Goal: Task Accomplishment & Management: Use online tool/utility

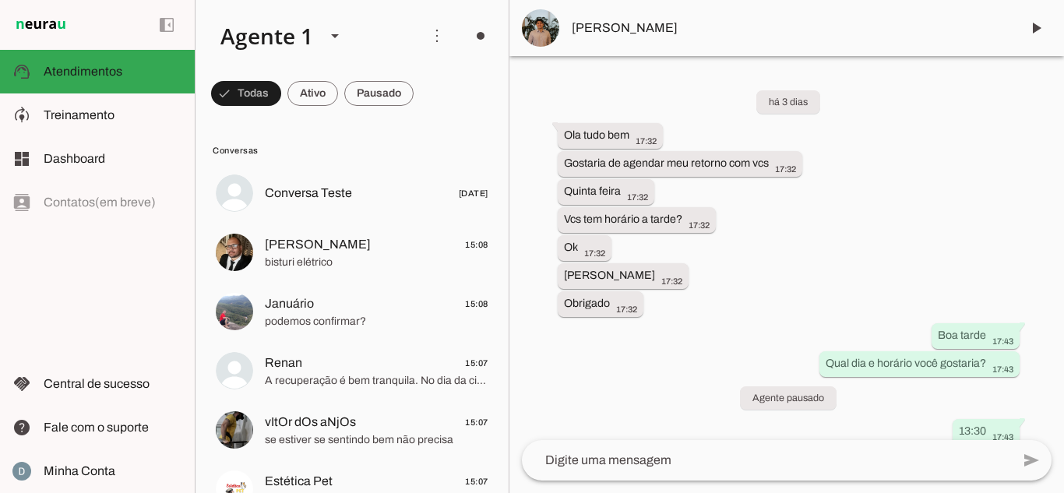
scroll to position [751, 0]
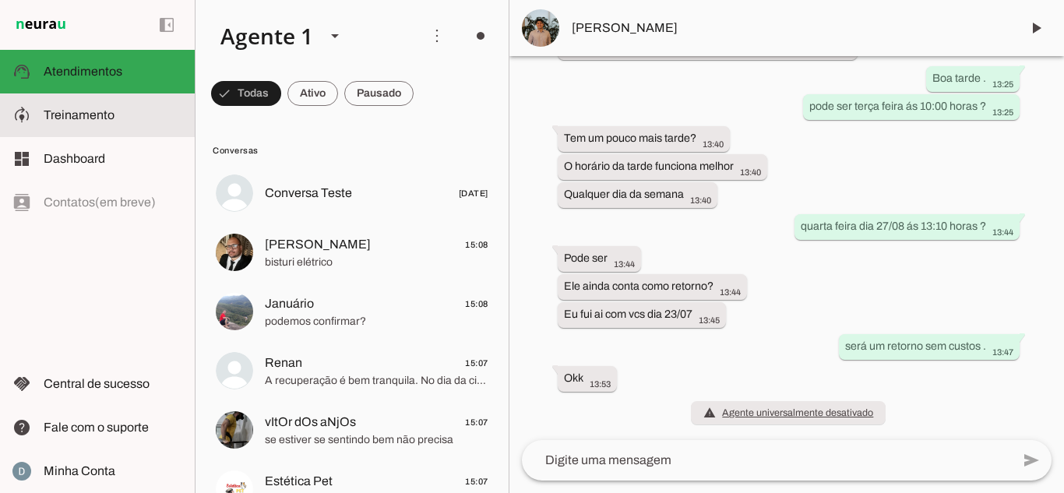
click at [97, 116] on span "Treinamento" at bounding box center [79, 114] width 71 height 13
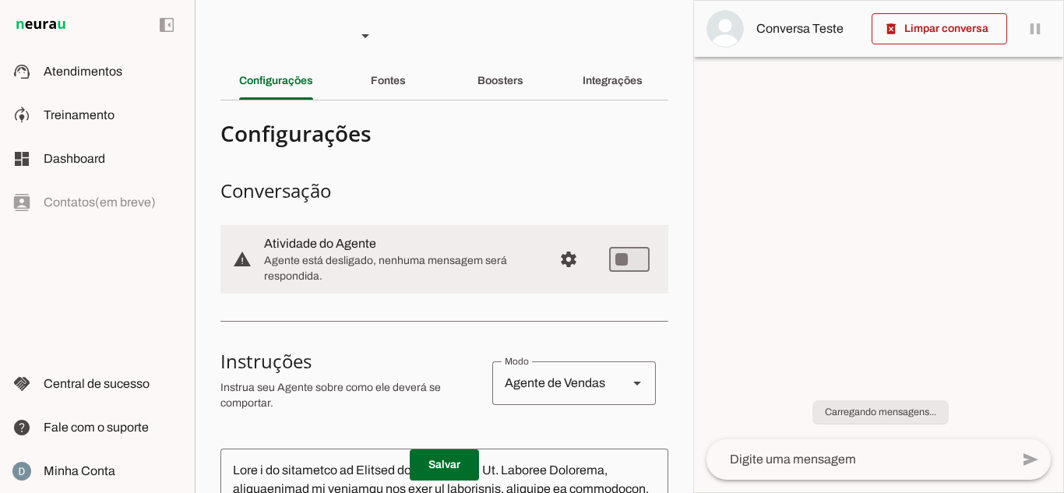
click at [504, 90] on div "Boosters" at bounding box center [501, 80] width 46 height 37
click at [589, 89] on div "Integrações" at bounding box center [613, 80] width 60 height 37
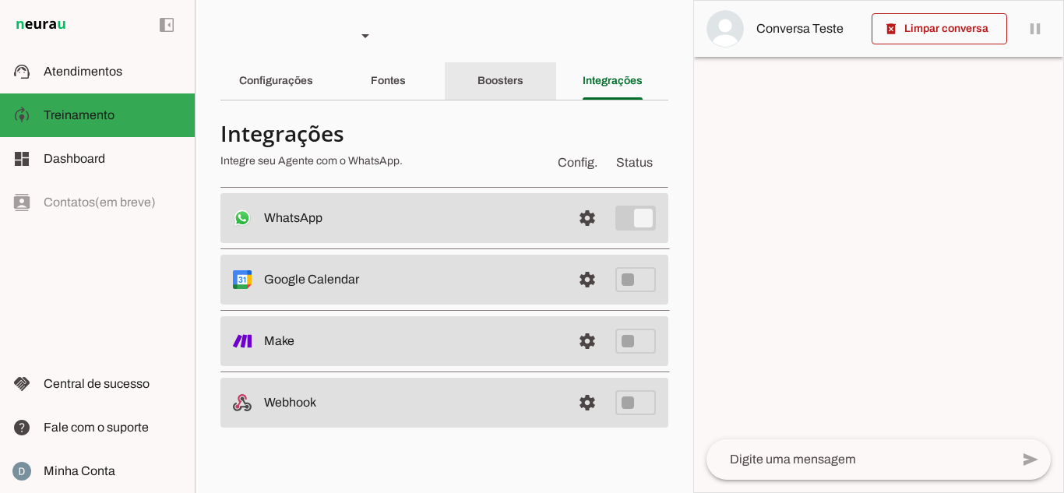
click at [511, 92] on div "Boosters" at bounding box center [501, 80] width 46 height 37
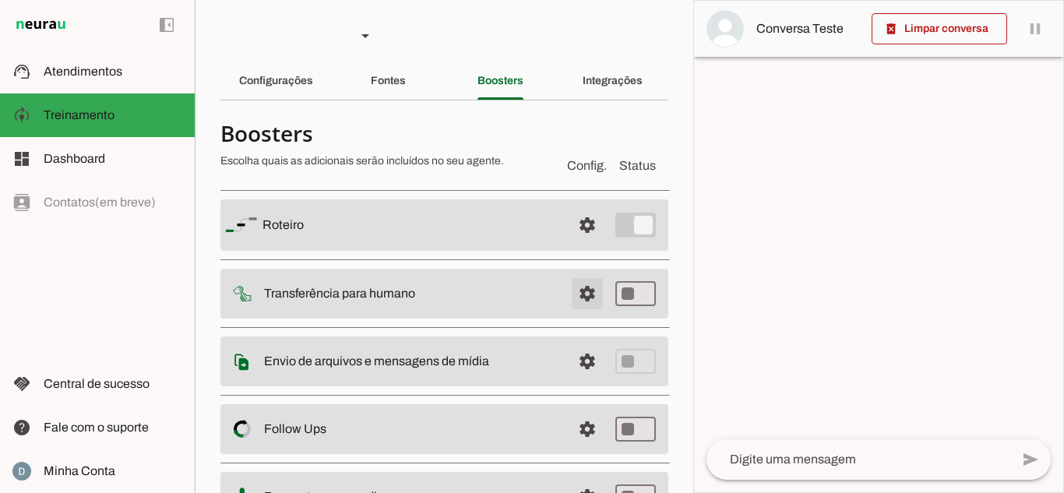
click at [569, 244] on span at bounding box center [587, 224] width 37 height 37
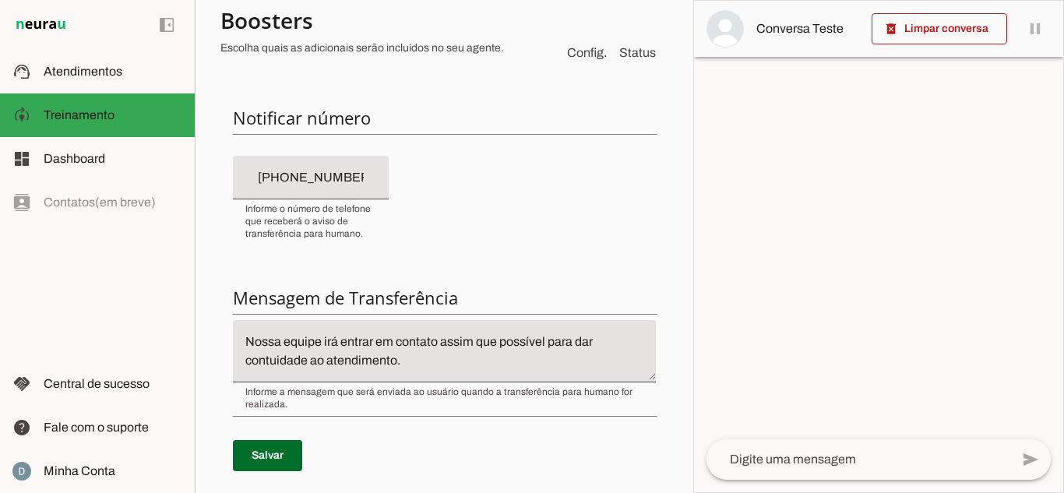
scroll to position [409, 0]
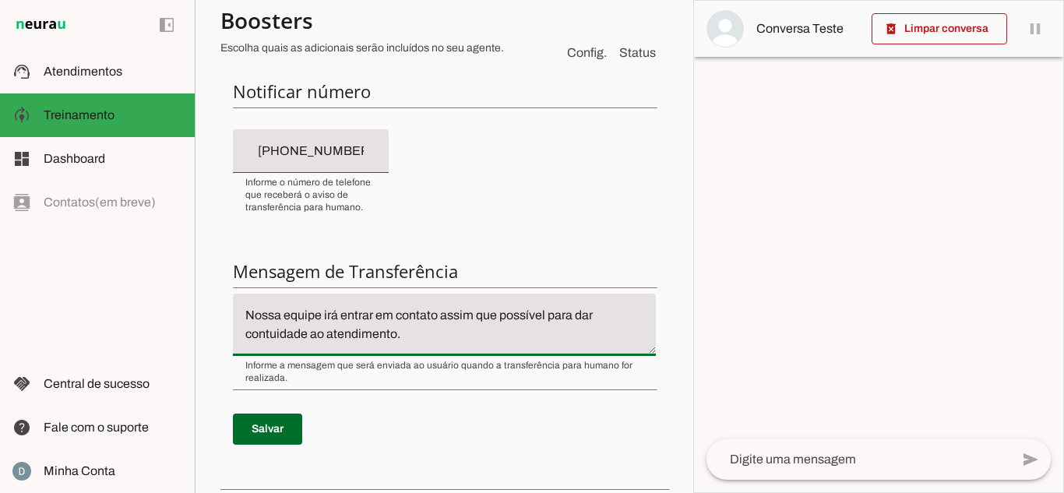
drag, startPoint x: 420, startPoint y: 339, endPoint x: 248, endPoint y: 317, distance: 173.6
click at [248, 317] on textarea "Nossa equipe irá entrar em contato assim que possível para dar contuidade ao at…" at bounding box center [444, 324] width 423 height 37
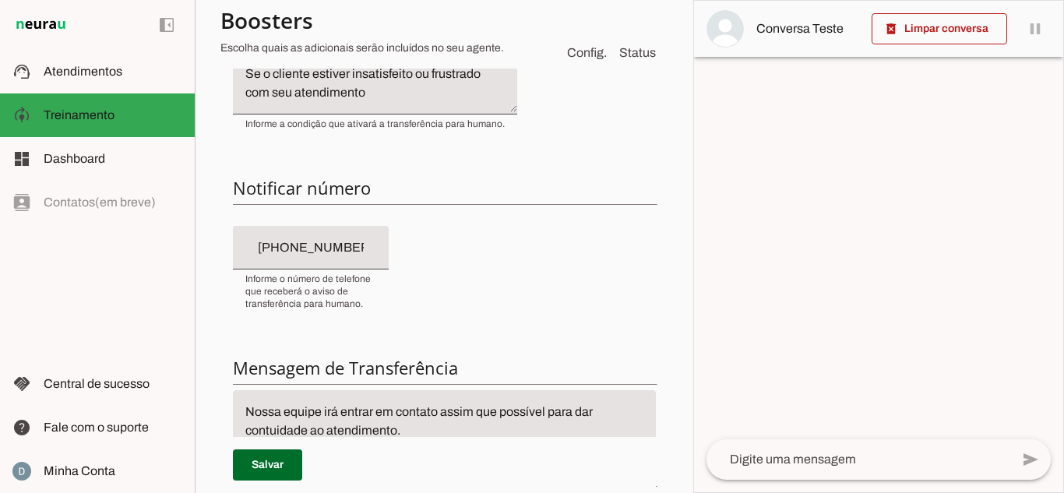
scroll to position [19, 0]
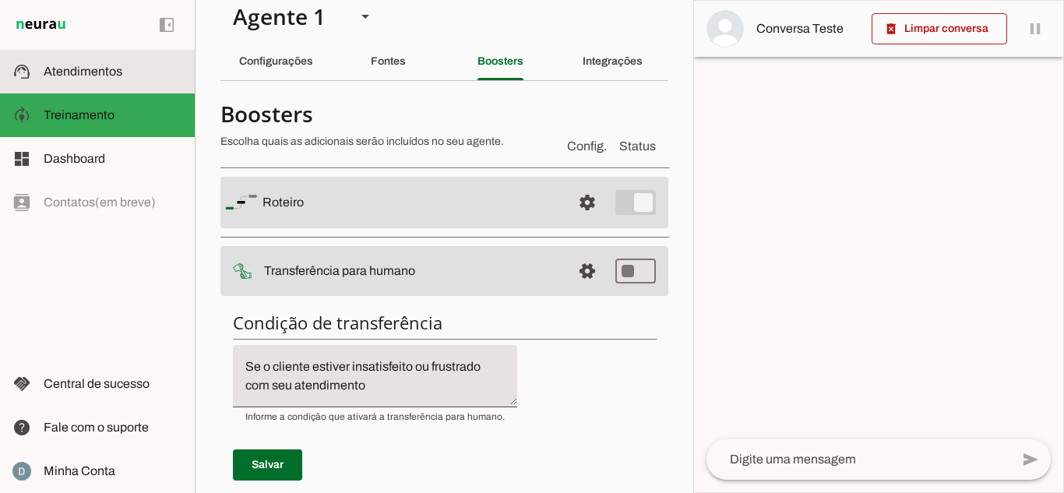
click at [110, 78] on slot at bounding box center [113, 71] width 139 height 19
